Goal: Information Seeking & Learning: Find specific fact

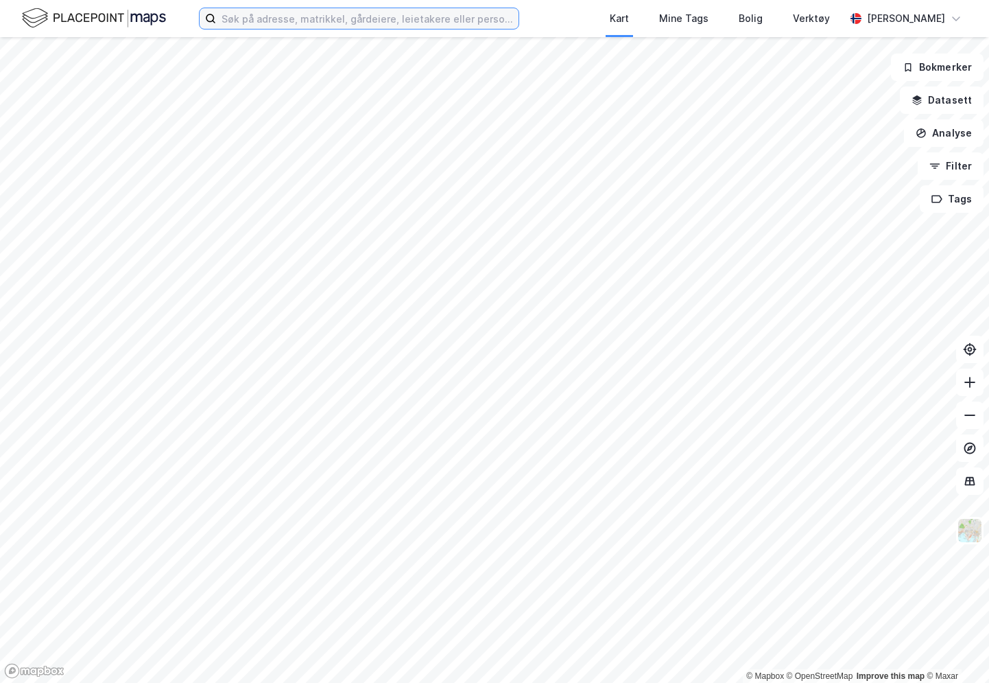
click at [316, 17] on input at bounding box center [367, 18] width 303 height 21
paste input "[PERSON_NAME]"
click at [259, 16] on input "[PERSON_NAME]" at bounding box center [367, 18] width 303 height 21
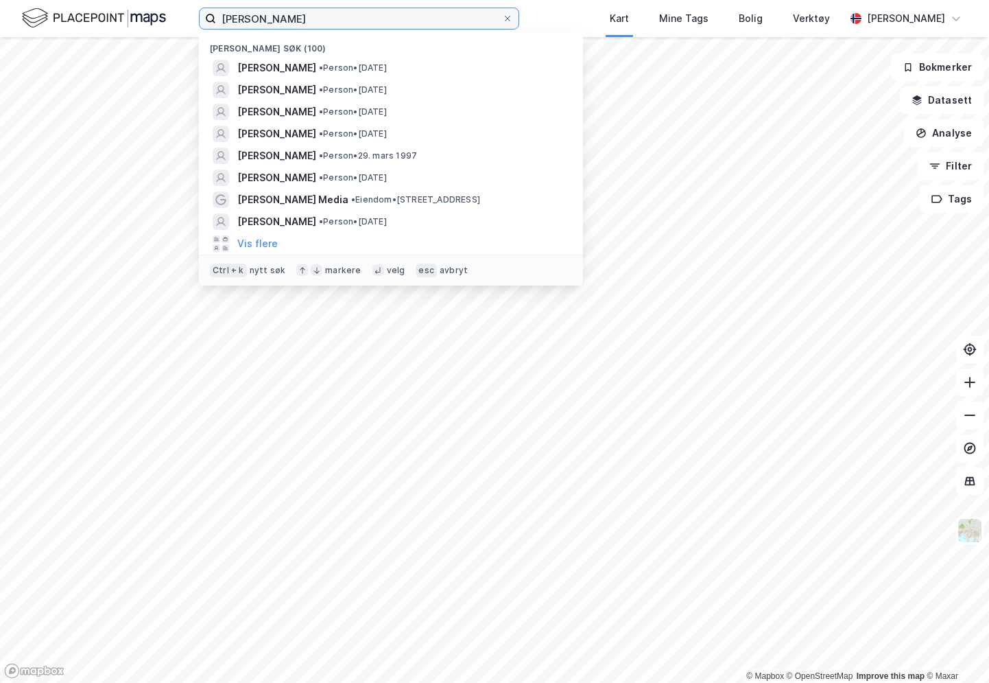
click at [257, 20] on input "[PERSON_NAME]" at bounding box center [359, 18] width 286 height 21
paste input "[PERSON_NAME]"
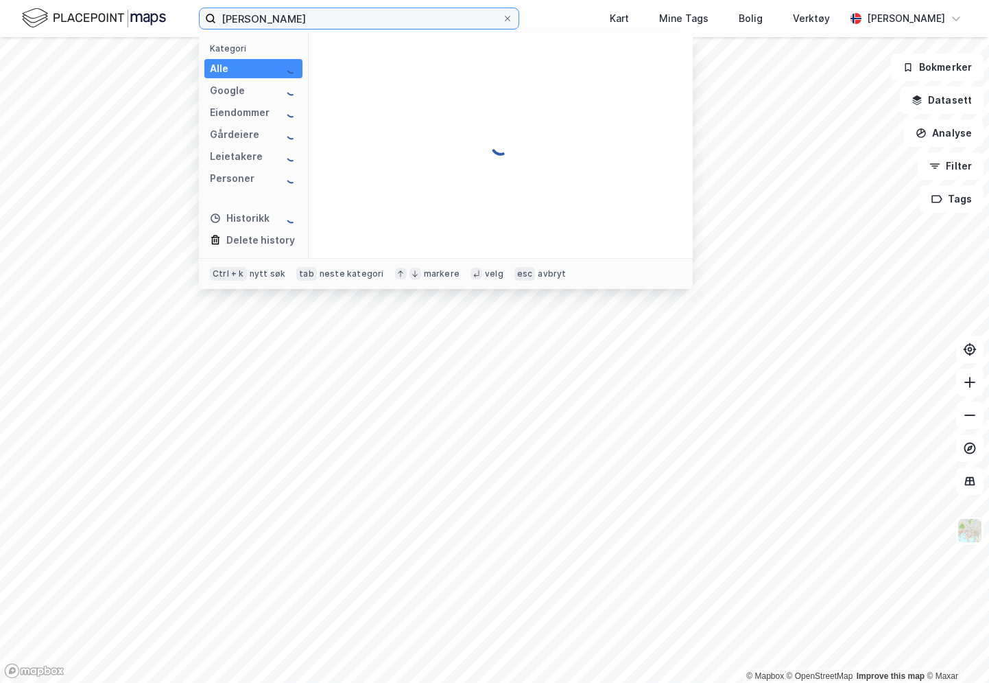
drag, startPoint x: 367, startPoint y: 21, endPoint x: 351, endPoint y: 21, distance: 15.8
click at [351, 21] on input "[PERSON_NAME]" at bounding box center [359, 18] width 286 height 21
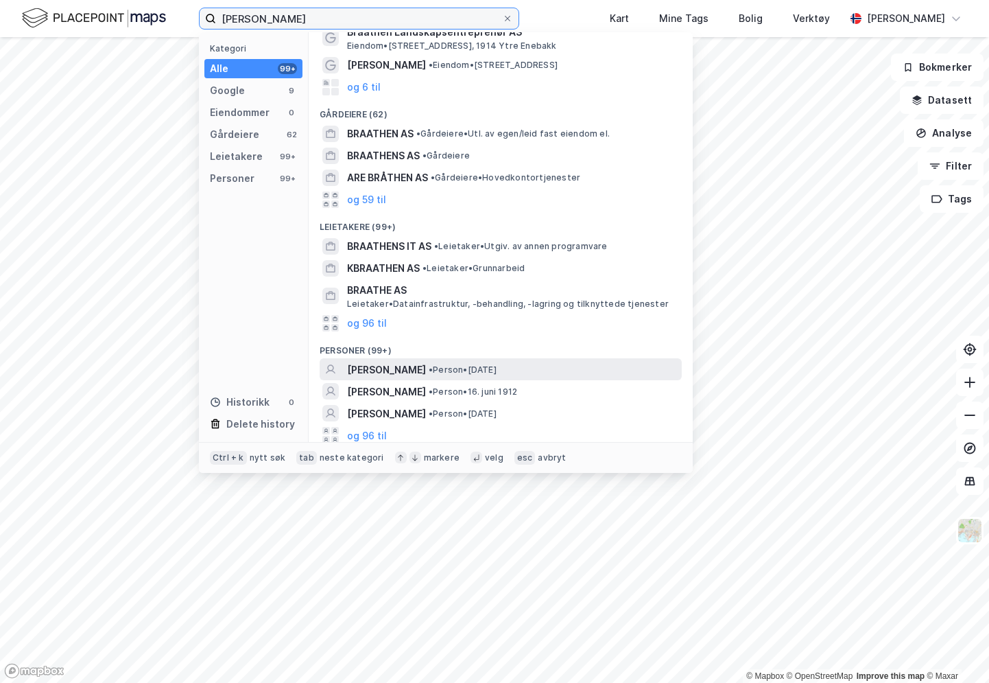
scroll to position [73, 0]
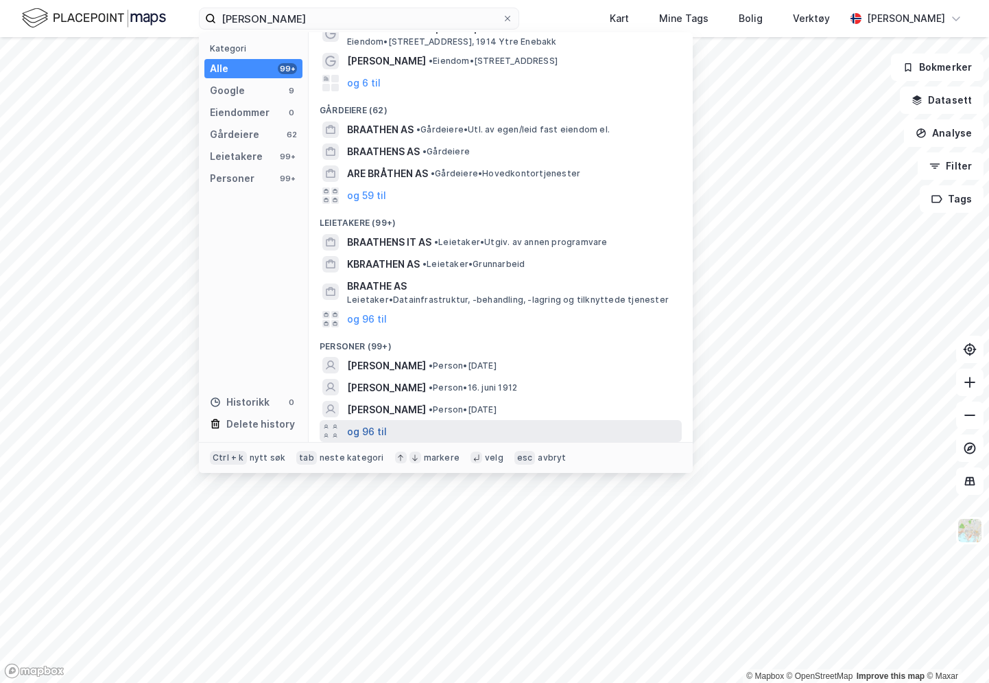
click at [368, 430] on button "og 96 til" at bounding box center [367, 431] width 40 height 16
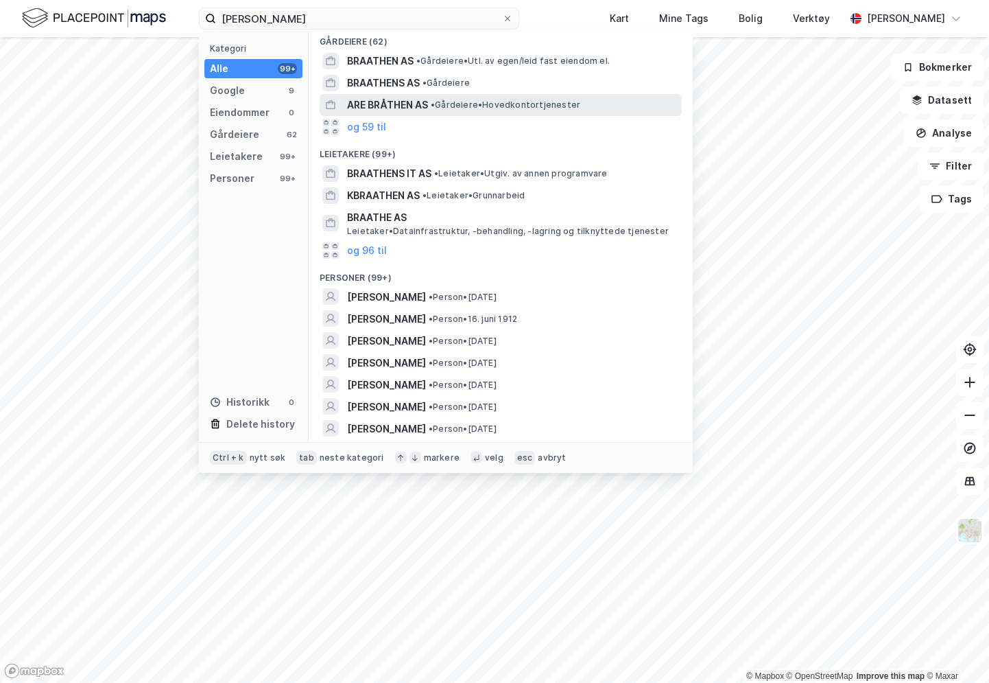
scroll to position [0, 0]
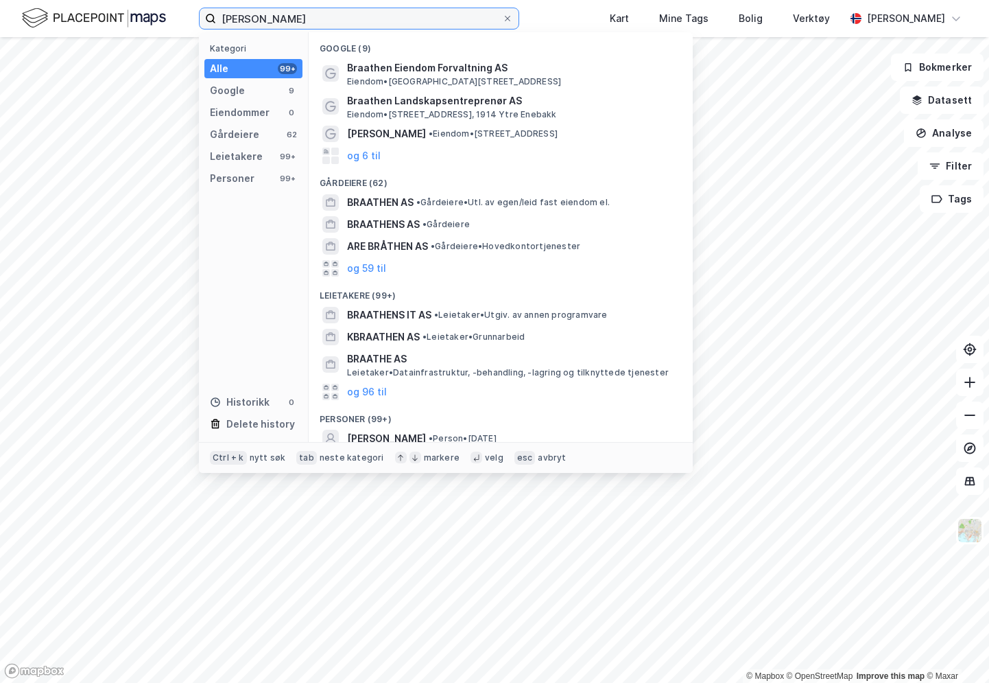
drag, startPoint x: 254, startPoint y: 16, endPoint x: 195, endPoint y: 11, distance: 59.3
click at [195, 11] on div "[PERSON_NAME] Kategori Alle 99+ Google 9 Eiendommer 0 Gårdeiere 62 Leietakere 9…" at bounding box center [494, 18] width 989 height 37
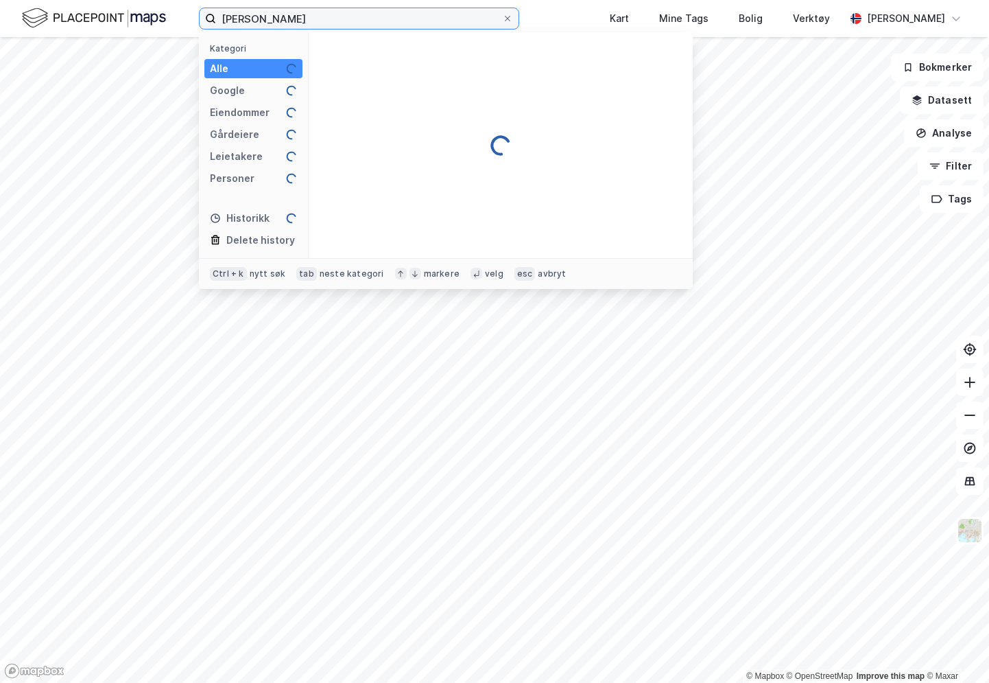
click at [369, 12] on input "[PERSON_NAME]" at bounding box center [359, 18] width 286 height 21
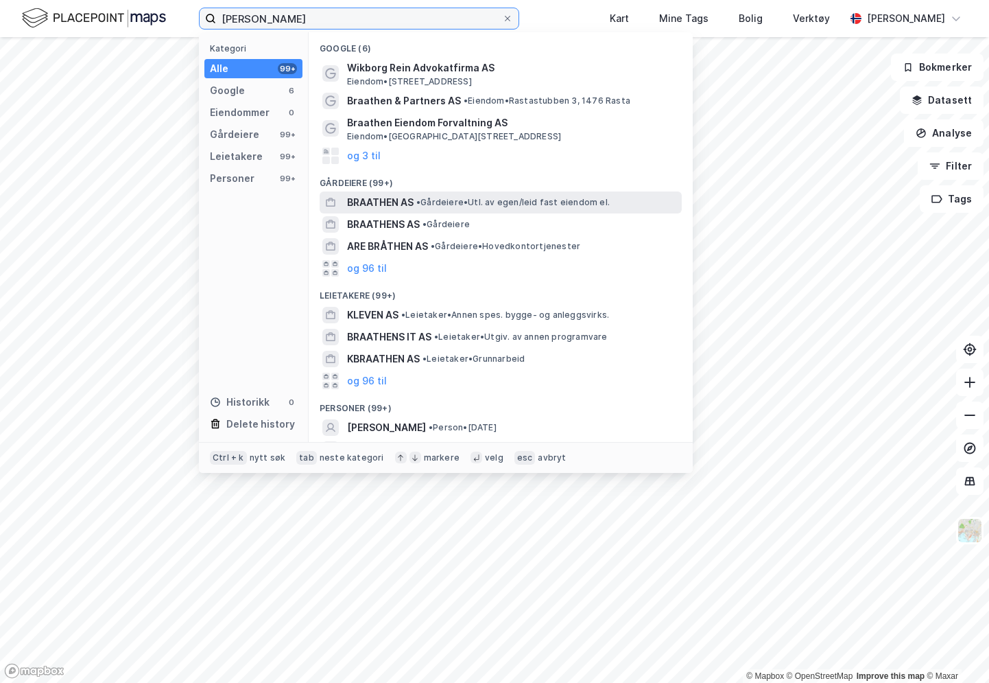
scroll to position [137, 0]
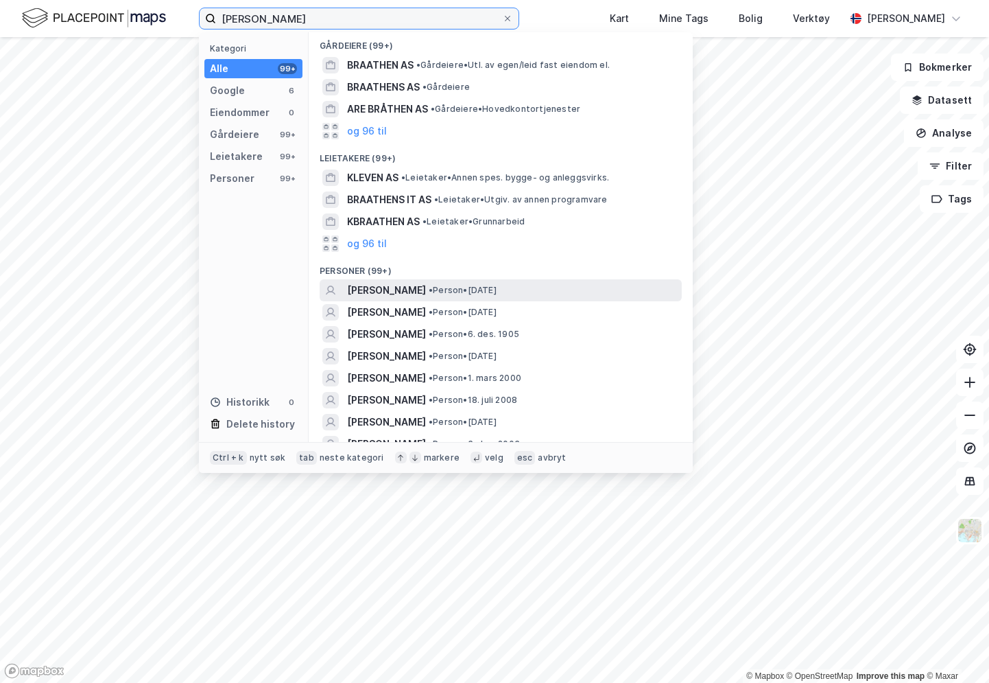
type input "[PERSON_NAME]"
click at [455, 281] on div "[PERSON_NAME] • Person • [DATE]" at bounding box center [501, 290] width 362 height 22
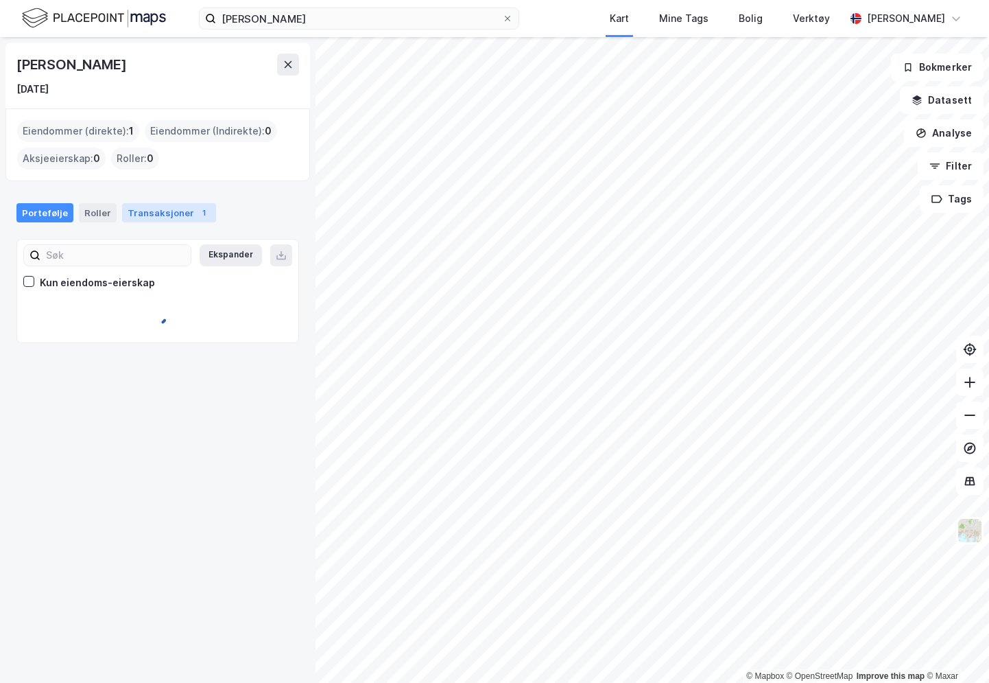
click at [163, 218] on div "Transaksjoner 1" at bounding box center [169, 212] width 94 height 19
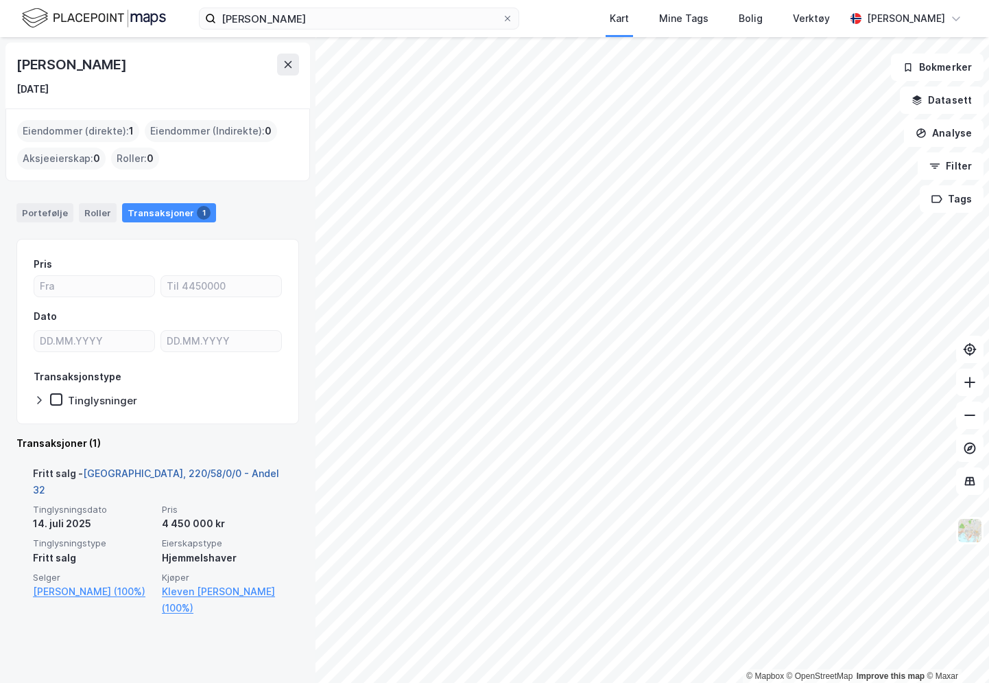
click at [150, 474] on link "[GEOGRAPHIC_DATA], 220/58/0/0 - Andel 32" at bounding box center [156, 481] width 246 height 28
